Goal: Information Seeking & Learning: Learn about a topic

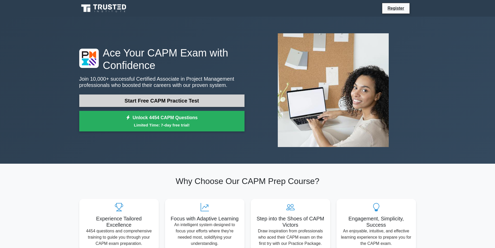
click at [224, 99] on link "Start Free CAPM Practice Test" at bounding box center [161, 100] width 165 height 12
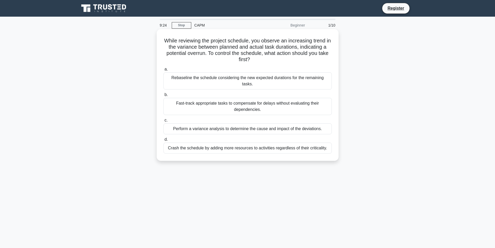
click at [221, 125] on div "Perform a variance analysis to determine the cause and impact of the deviations." at bounding box center [248, 128] width 168 height 11
click at [164, 122] on input "c. Perform a variance analysis to determine the cause and impact of the deviati…" at bounding box center [164, 120] width 0 height 3
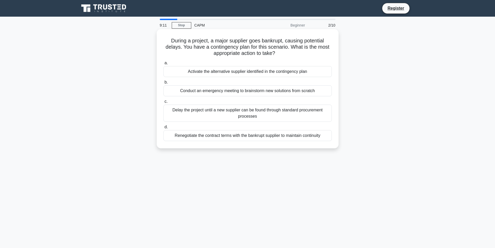
click at [231, 92] on div "Conduct an emergency meeting to brainstorm new solutions from scratch" at bounding box center [248, 90] width 168 height 11
click at [164, 84] on input "b. Conduct an emergency meeting to brainstorm new solutions from scratch" at bounding box center [164, 82] width 0 height 3
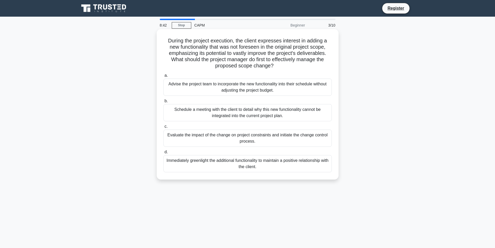
click at [288, 139] on div "Evaluate the impact of the change on project constraints and initiate the chang…" at bounding box center [248, 137] width 168 height 17
click at [164, 128] on input "c. Evaluate the impact of the change on project constraints and initiate the ch…" at bounding box center [164, 126] width 0 height 3
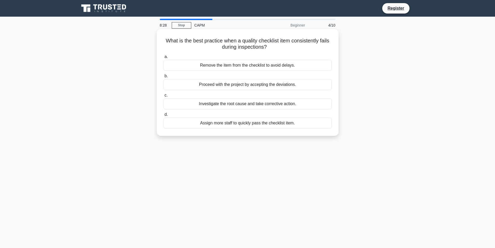
click at [267, 105] on div "Investigate the root cause and take corrective action." at bounding box center [248, 103] width 168 height 11
click at [164, 97] on input "c. Investigate the root cause and take corrective action." at bounding box center [164, 95] width 0 height 3
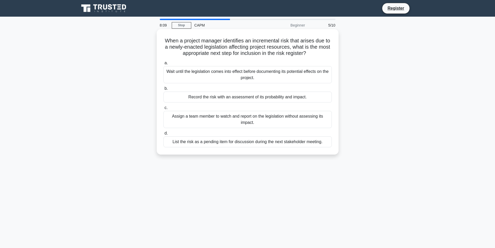
click at [293, 100] on div "Record the risk with an assessment of its probability and impact." at bounding box center [248, 97] width 168 height 11
click at [164, 90] on input "b. Record the risk with an assessment of its probability and impact." at bounding box center [164, 88] width 0 height 3
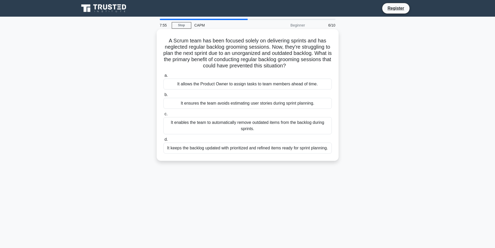
click at [257, 131] on div "It enables the team to automatically remove outdated items from the backlog dur…" at bounding box center [248, 125] width 168 height 17
click at [164, 116] on input "c. It enables the team to automatically remove outdated items from the backlog …" at bounding box center [164, 113] width 0 height 3
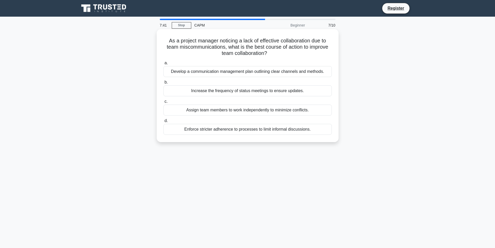
click at [255, 72] on div "Develop a communication management plan outlining clear channels and methods." at bounding box center [248, 71] width 168 height 11
click at [164, 65] on input "a. Develop a communication management plan outlining clear channels and methods." at bounding box center [164, 62] width 0 height 3
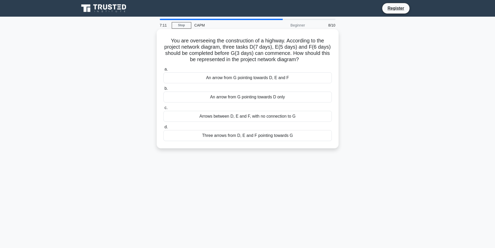
click at [282, 137] on div "Three arrows from D, E and F pointing towards G" at bounding box center [248, 135] width 168 height 11
click at [164, 129] on input "d. Three arrows from D, E and F pointing towards G" at bounding box center [164, 126] width 0 height 3
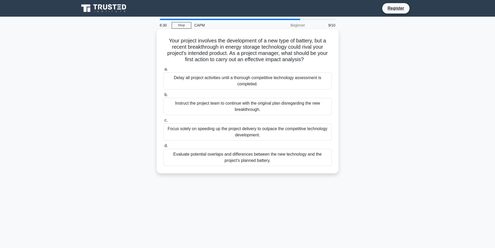
click at [323, 83] on div "Delay all project activities until a thorough competitive technology assessment…" at bounding box center [248, 80] width 168 height 17
click at [164, 71] on input "a. Delay all project activities until a thorough competitive technology assessm…" at bounding box center [164, 69] width 0 height 3
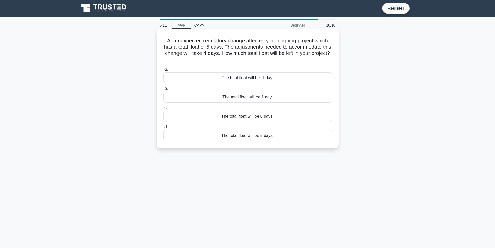
click at [300, 95] on div "The total float will be 1 day." at bounding box center [248, 97] width 168 height 11
click at [164, 90] on input "b. The total float will be 1 day." at bounding box center [164, 88] width 0 height 3
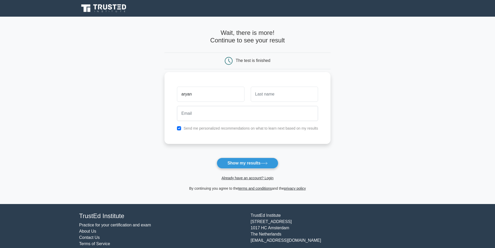
type input "aryan"
click at [293, 88] on input "text" at bounding box center [284, 94] width 67 height 15
type input "hysa"
click at [231, 111] on input "email" at bounding box center [247, 113] width 141 height 15
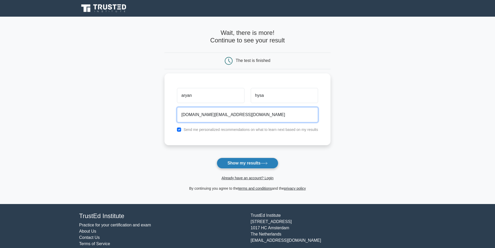
type input "aryan.hysa.work@gmail.com"
click at [262, 158] on button "Show my results" at bounding box center [247, 163] width 61 height 11
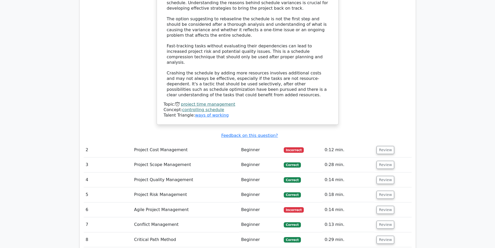
scroll to position [780, 0]
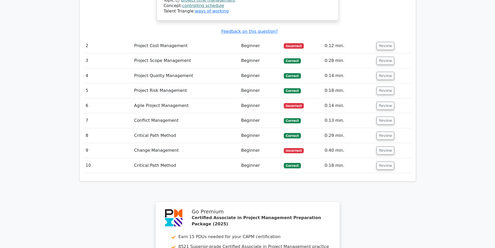
click at [144, 143] on td "Change Management" at bounding box center [185, 150] width 107 height 15
click at [375, 143] on td "Review" at bounding box center [393, 150] width 37 height 15
click at [381, 146] on button "Review" at bounding box center [386, 150] width 18 height 8
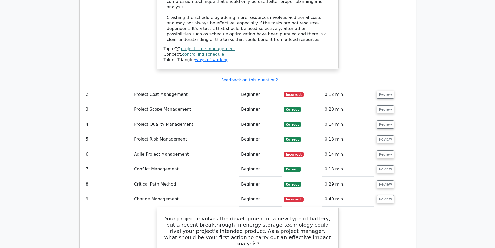
scroll to position [702, 0]
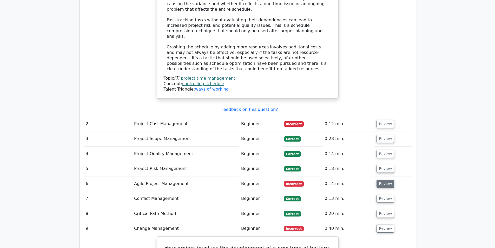
click at [384, 180] on button "Review" at bounding box center [386, 184] width 18 height 8
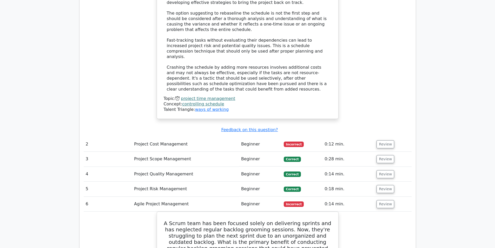
scroll to position [676, 0]
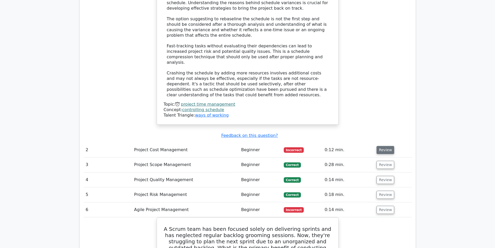
click at [384, 146] on button "Review" at bounding box center [386, 150] width 18 height 8
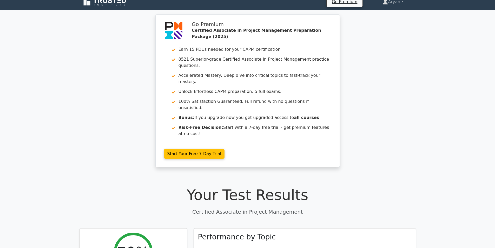
scroll to position [0, 0]
